Goal: Transaction & Acquisition: Purchase product/service

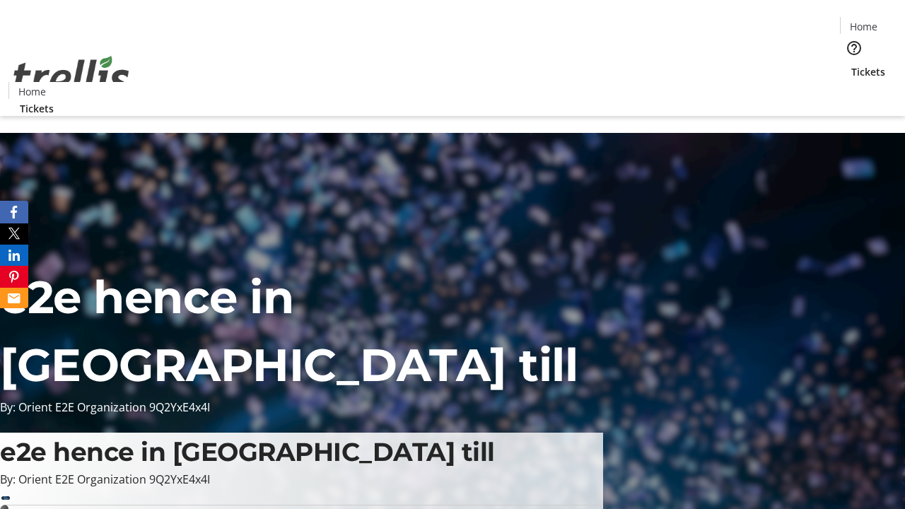
click at [851, 64] on span "Tickets" at bounding box center [868, 71] width 34 height 15
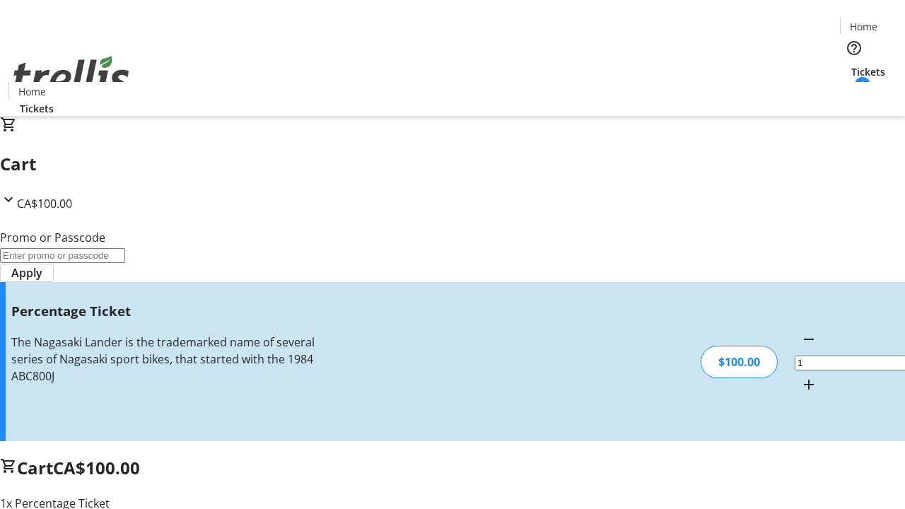
type input "FOO"
